Goal: Task Accomplishment & Management: Manage account settings

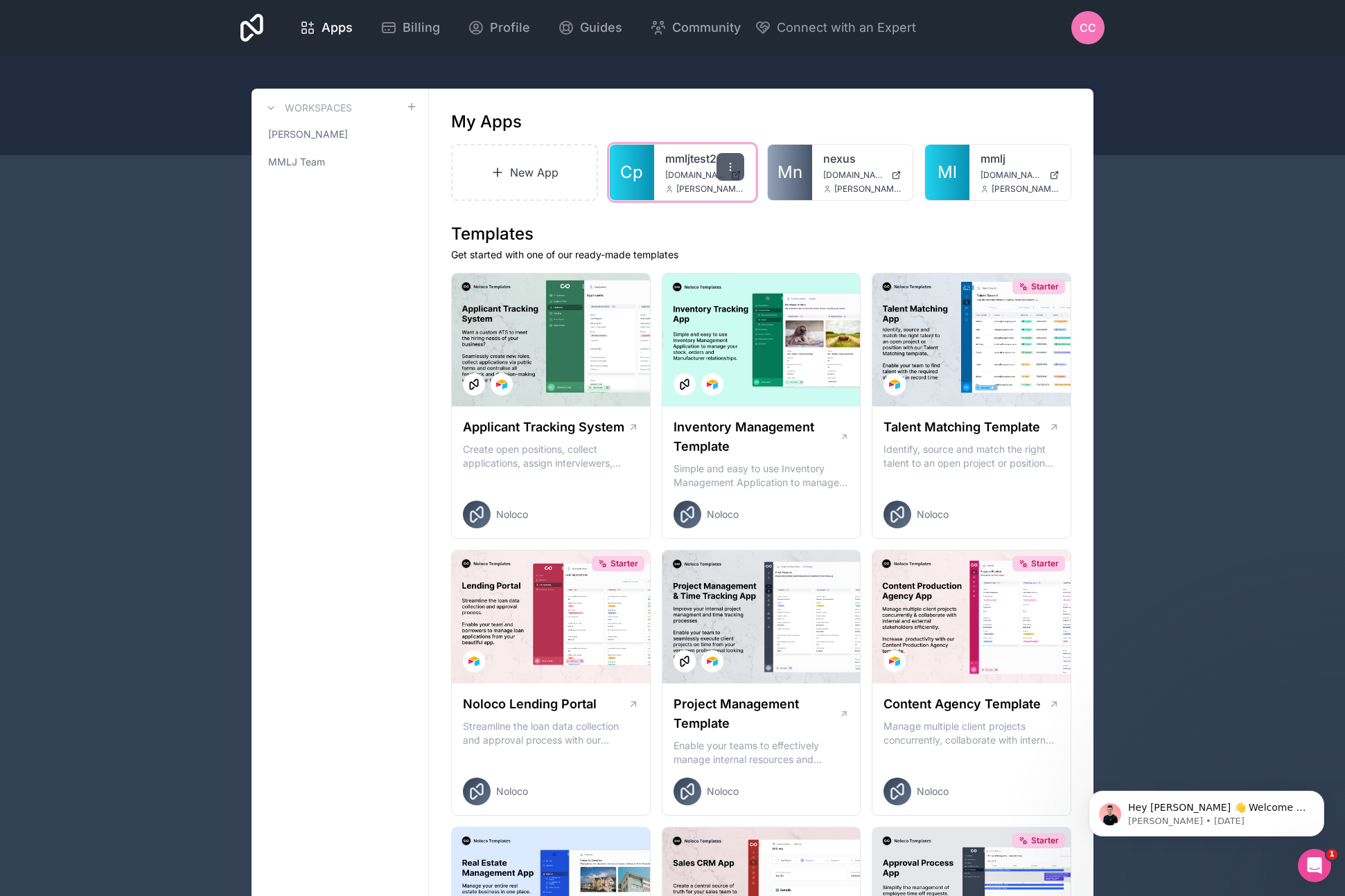
click at [728, 165] on icon at bounding box center [730, 167] width 11 height 11
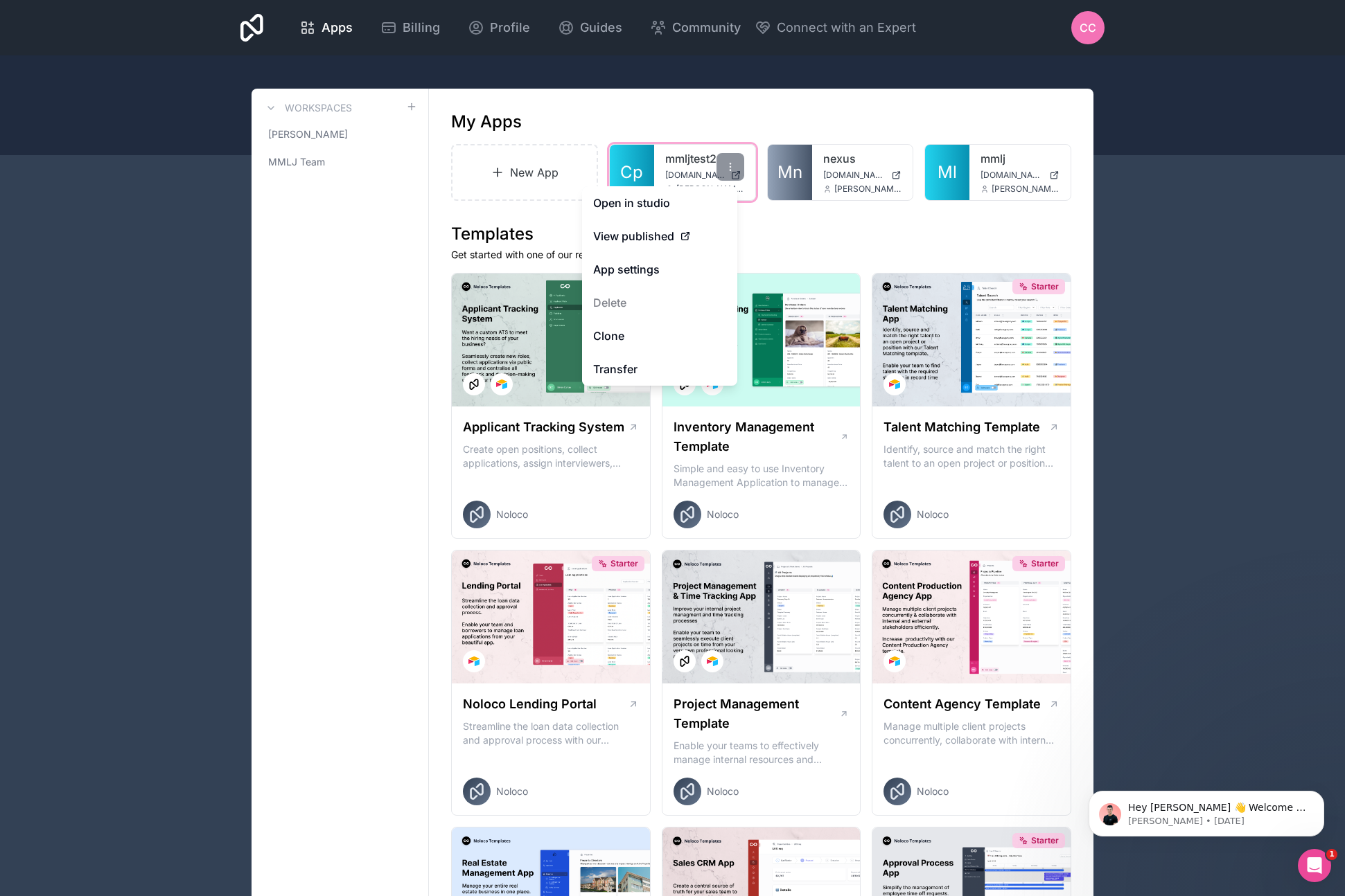
click at [686, 161] on link "mmljtest2" at bounding box center [704, 158] width 79 height 16
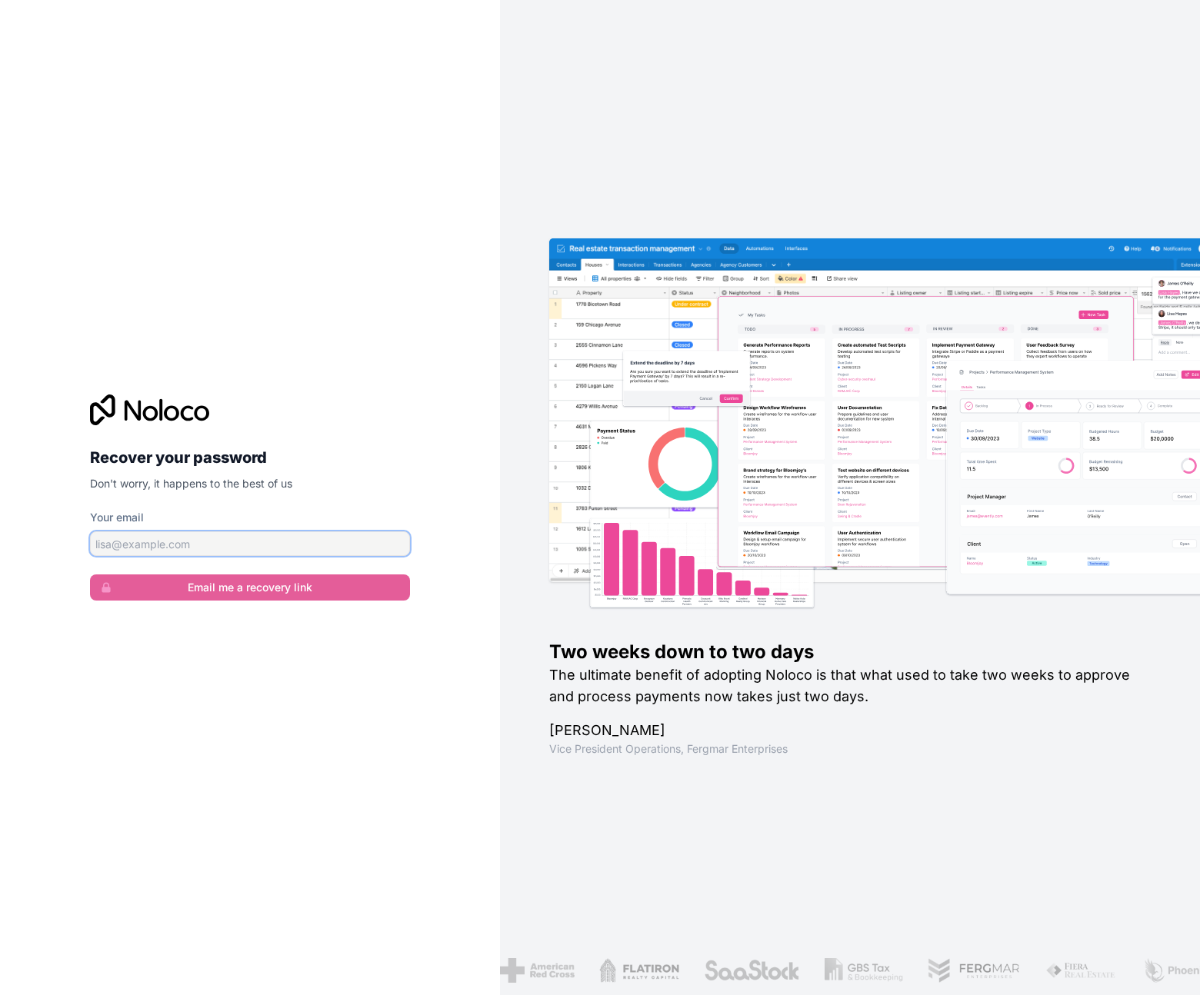
click at [261, 549] on input "Your email" at bounding box center [250, 543] width 320 height 25
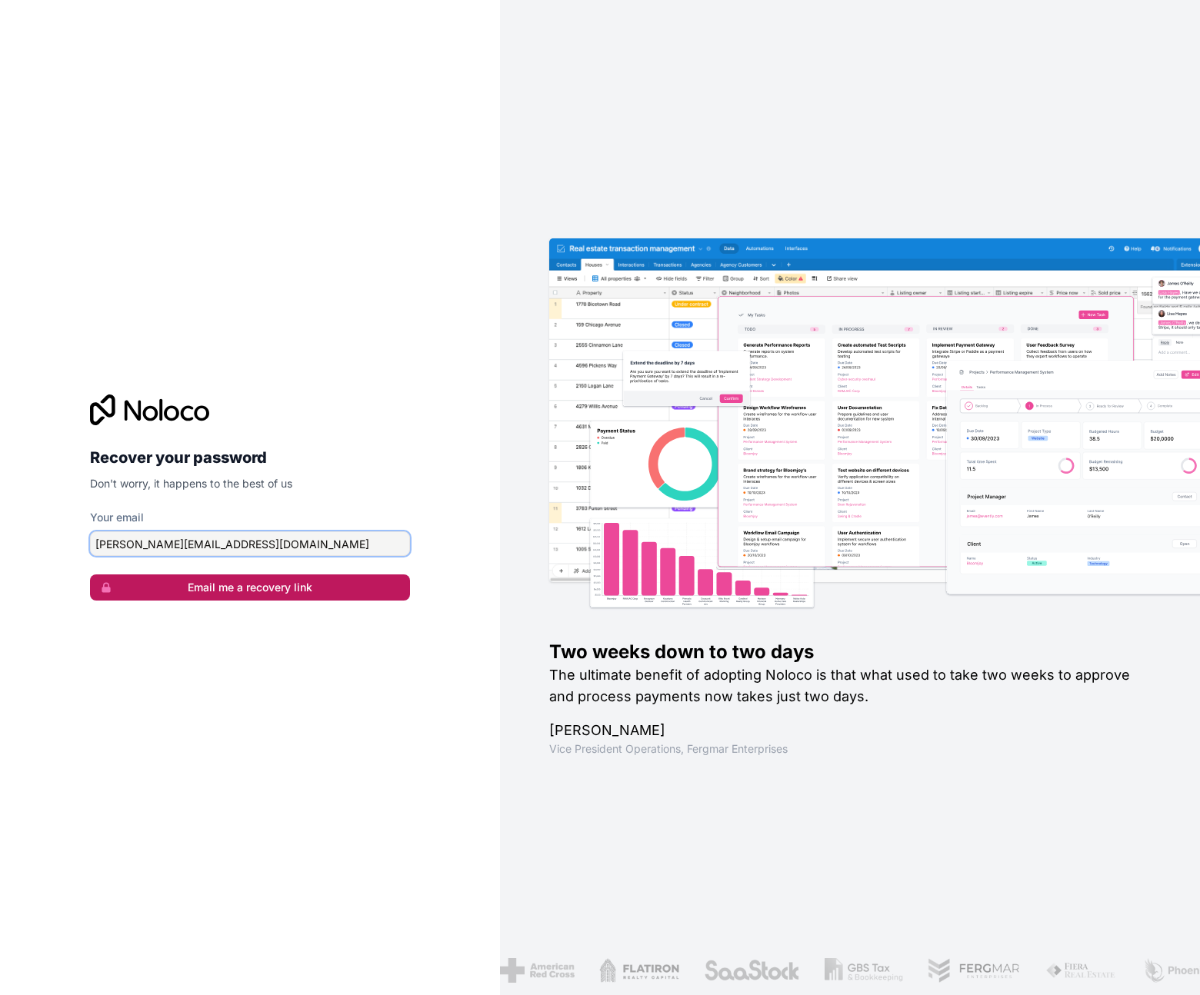
type input "[PERSON_NAME][EMAIL_ADDRESS][DOMAIN_NAME]"
click at [270, 584] on button "Email me a recovery link" at bounding box center [250, 587] width 320 height 26
